Goal: Contribute content: Add original content to the website for others to see

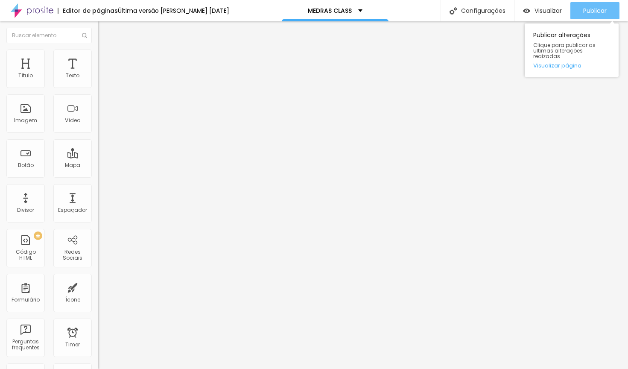
click at [599, 14] on span "Publicar" at bounding box center [594, 10] width 23 height 7
click at [580, 15] on button "Publicar" at bounding box center [594, 10] width 49 height 17
click at [592, 12] on span "Publicar" at bounding box center [594, 10] width 23 height 7
click at [586, 9] on span "Publicar" at bounding box center [594, 10] width 23 height 7
click at [585, 11] on span "Publicar" at bounding box center [594, 10] width 23 height 7
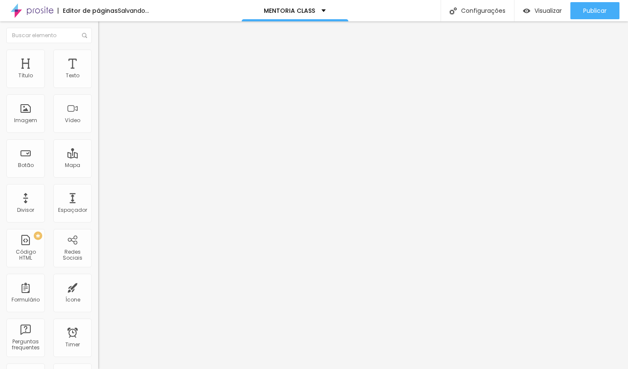
click at [98, 73] on span "Adicionar imagem" at bounding box center [125, 69] width 55 height 7
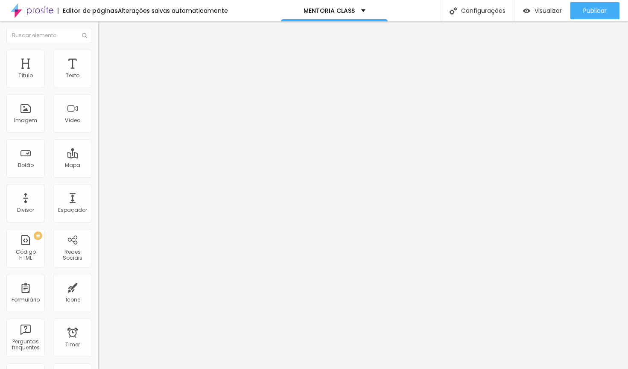
click at [588, 22] on div "Publicar alterações Clique para publicar as ultimas alterações reaizadas Visual…" at bounding box center [571, 48] width 94 height 58
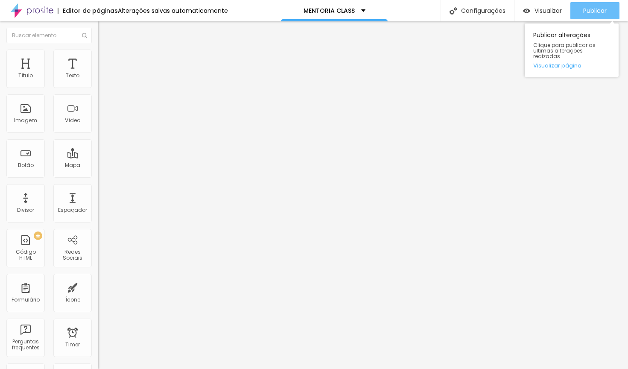
click at [587, 8] on span "Publicar" at bounding box center [594, 10] width 23 height 7
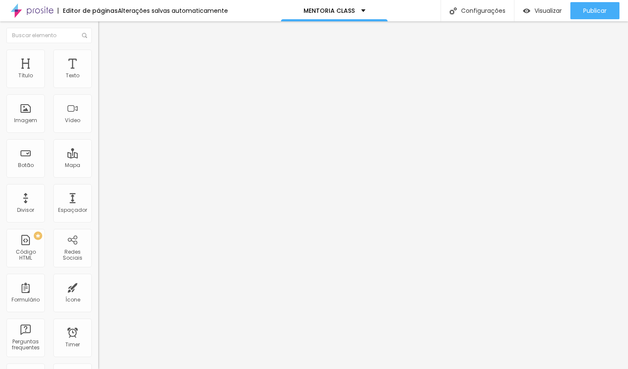
click at [98, 73] on span "Trocar imagem" at bounding box center [121, 69] width 47 height 7
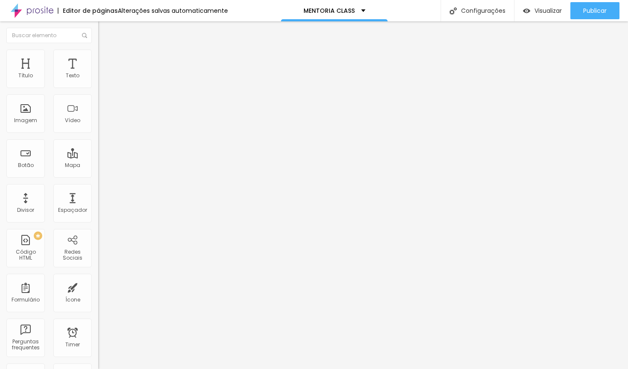
scroll to position [0, 0]
click at [98, 73] on span "Trocar imagem" at bounding box center [121, 69] width 47 height 7
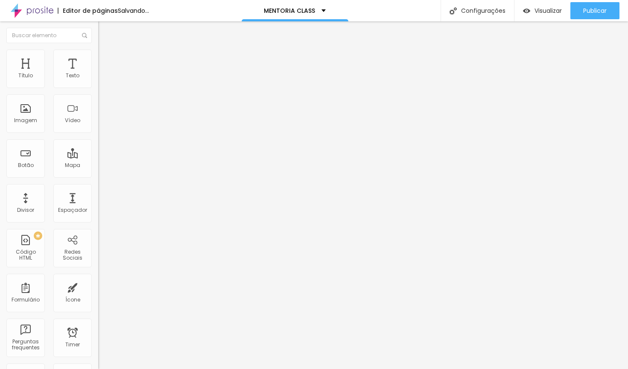
click at [98, 134] on span "1:1 Quadrado" at bounding box center [115, 129] width 34 height 7
click at [98, 139] on span "Cinema" at bounding box center [108, 134] width 21 height 7
click at [98, 134] on span "1:1 Quadrado" at bounding box center [115, 129] width 34 height 7
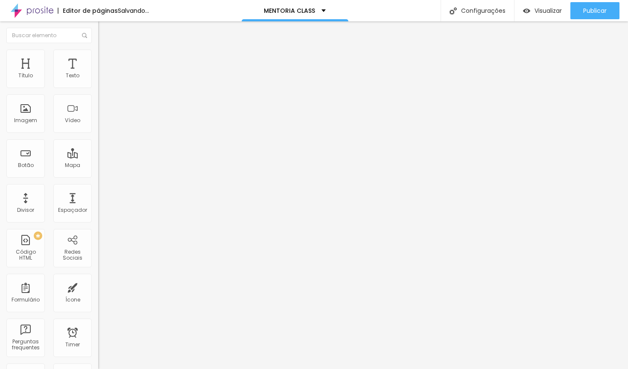
click at [98, 139] on span "Cinema" at bounding box center [108, 134] width 21 height 7
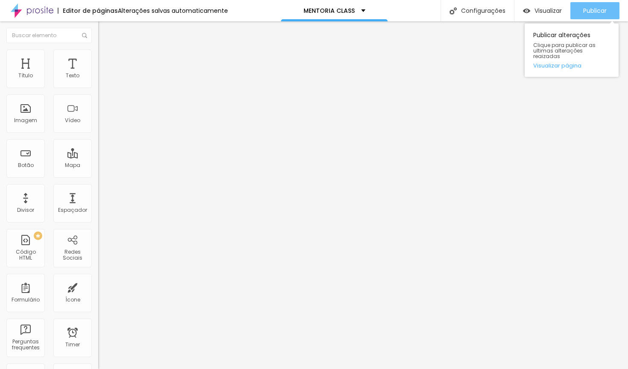
click at [599, 13] on span "Publicar" at bounding box center [594, 10] width 23 height 7
click at [602, 12] on span "Publicar" at bounding box center [594, 10] width 23 height 7
